Goal: Book appointment/travel/reservation

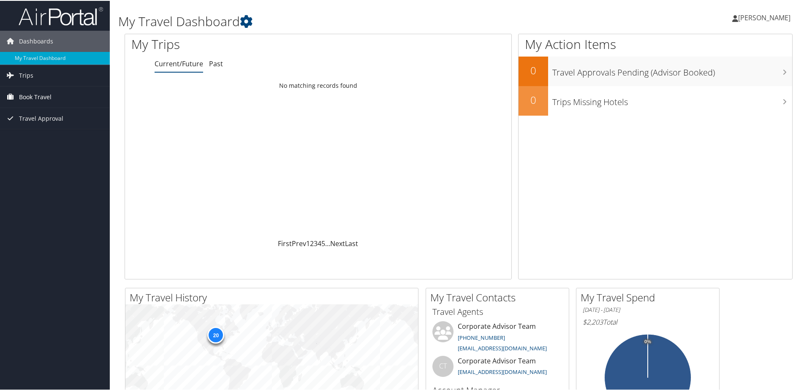
click at [43, 96] on span "Book Travel" at bounding box center [35, 96] width 33 height 21
click at [59, 140] on link "Book/Manage Online Trips" at bounding box center [55, 138] width 110 height 13
